Goal: Register for event/course

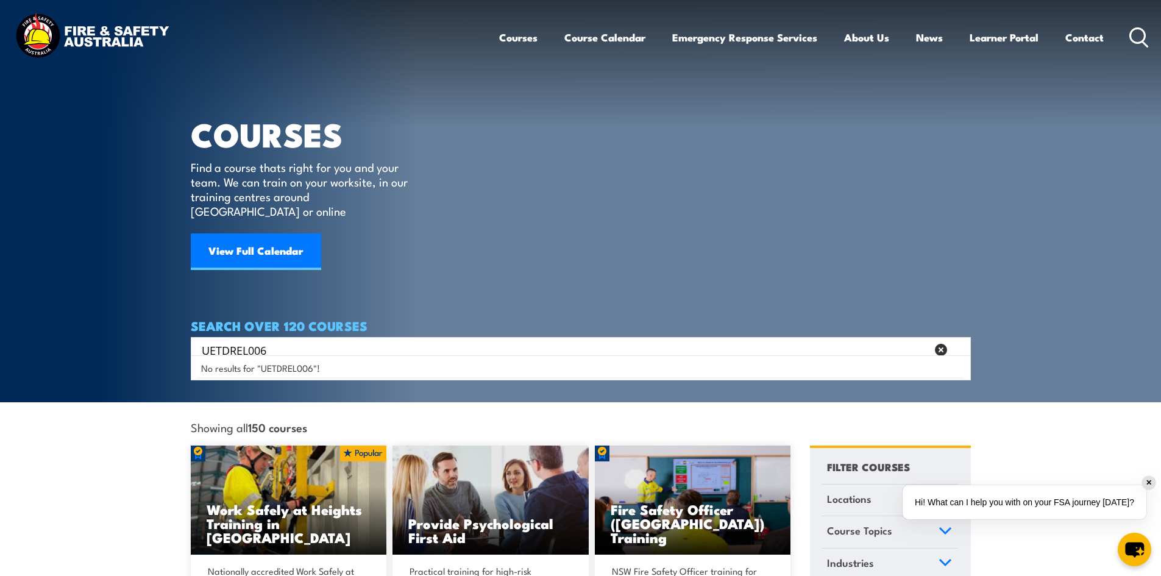
type input "UETDREL006"
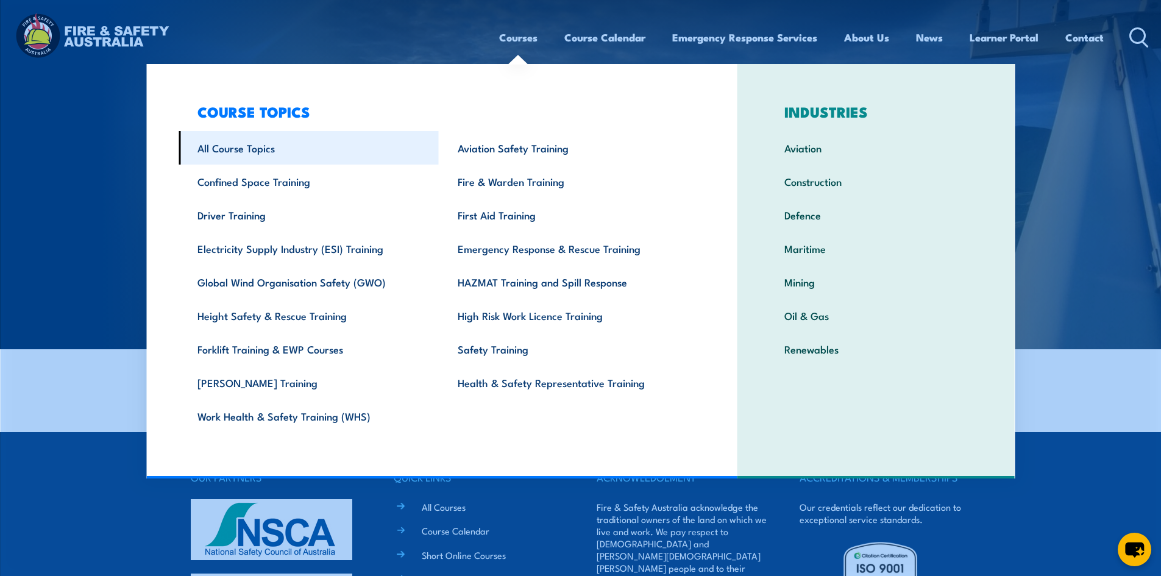
click at [244, 152] on link "All Course Topics" at bounding box center [309, 148] width 260 height 34
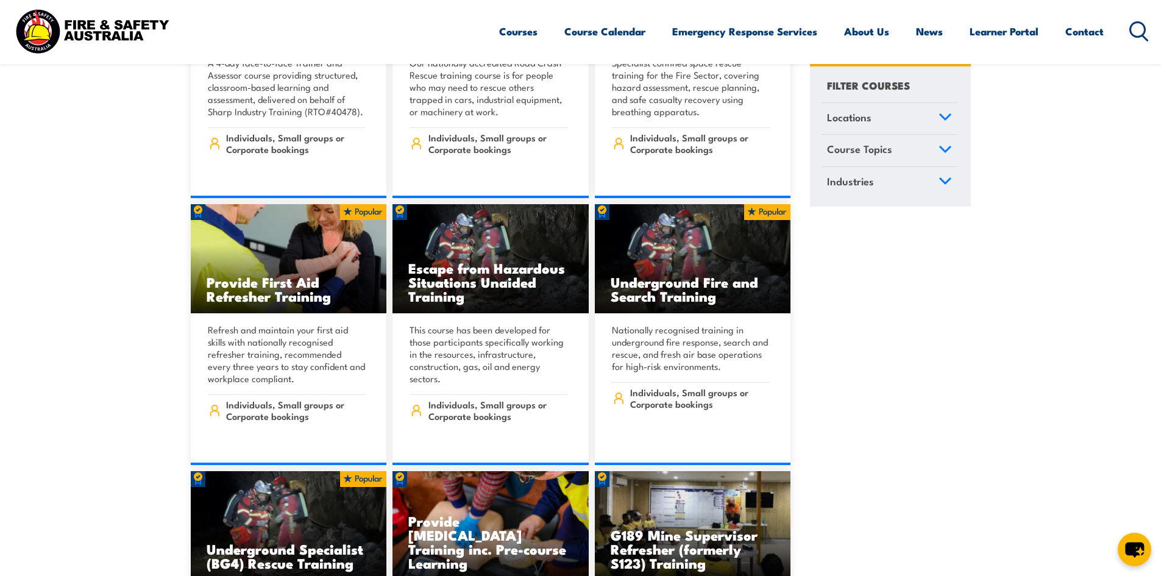
scroll to position [1219, 0]
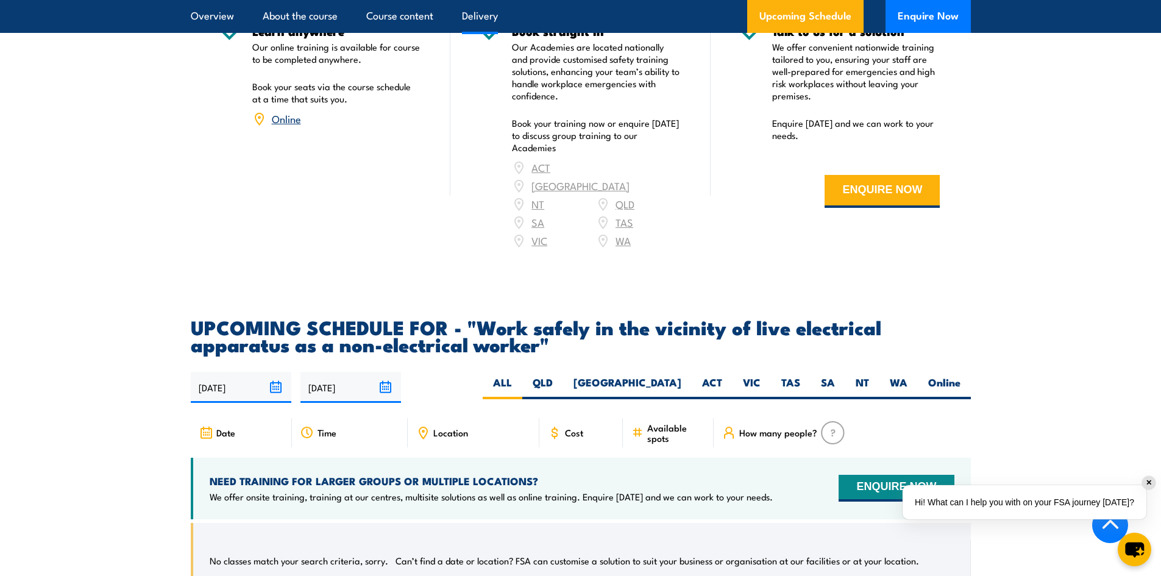
scroll to position [1707, 0]
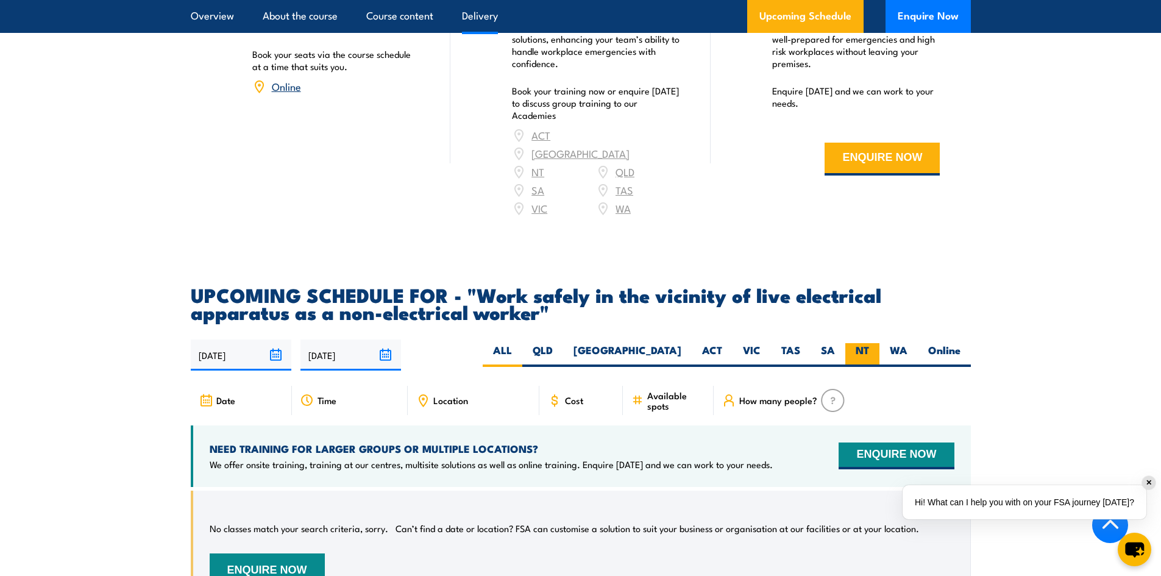
click at [863, 347] on label "NT" at bounding box center [862, 355] width 34 height 24
click at [869, 347] on input "NT" at bounding box center [873, 347] width 8 height 8
radio input "true"
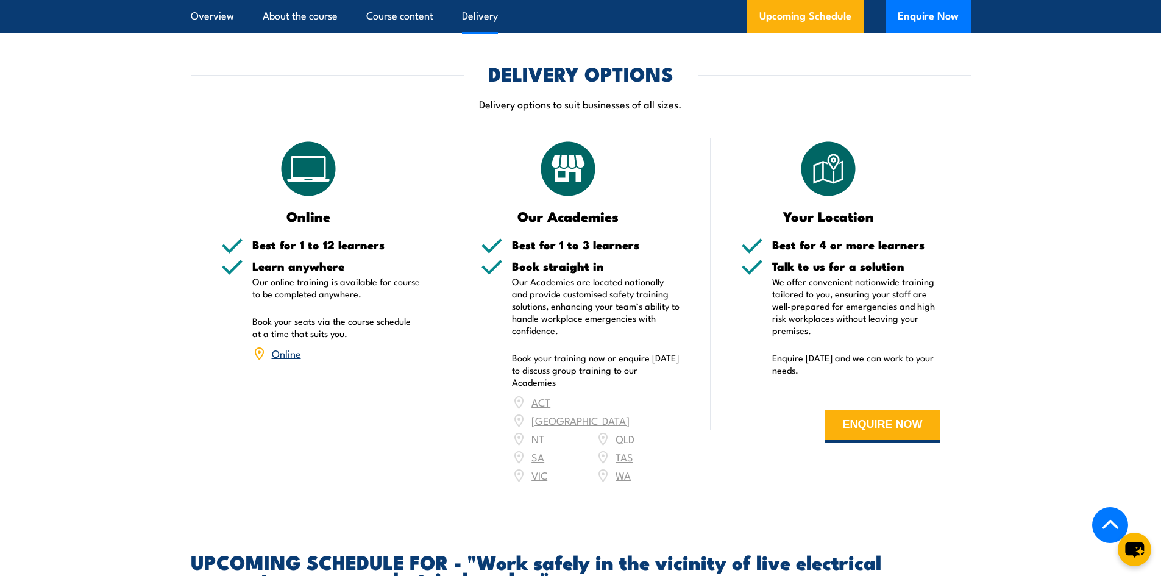
scroll to position [1379, 0]
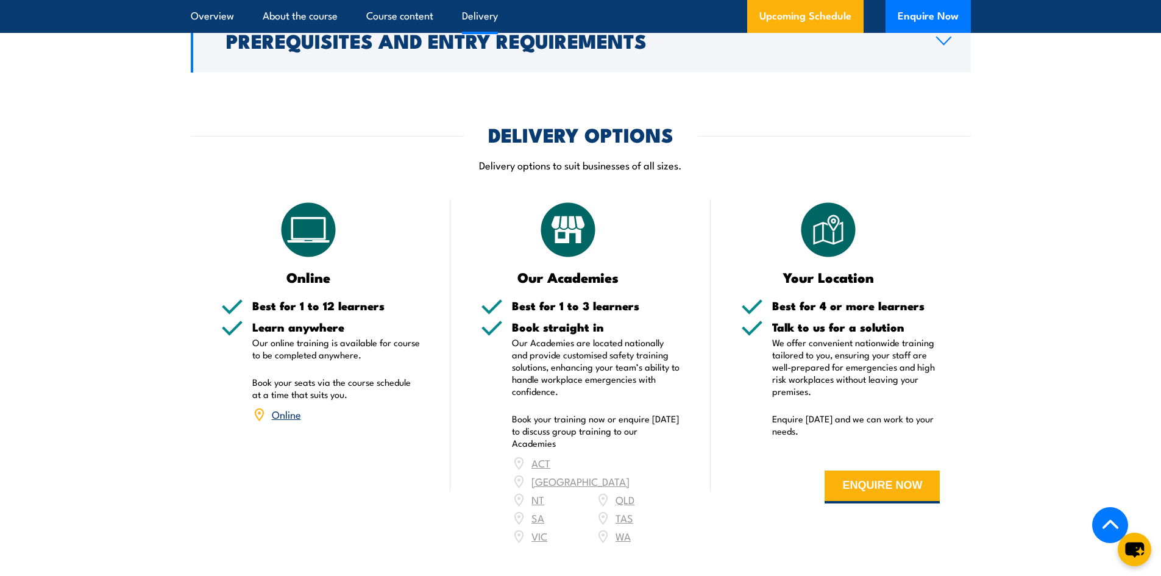
click at [293, 421] on link "Online" at bounding box center [286, 414] width 29 height 15
